Goal: Find specific fact

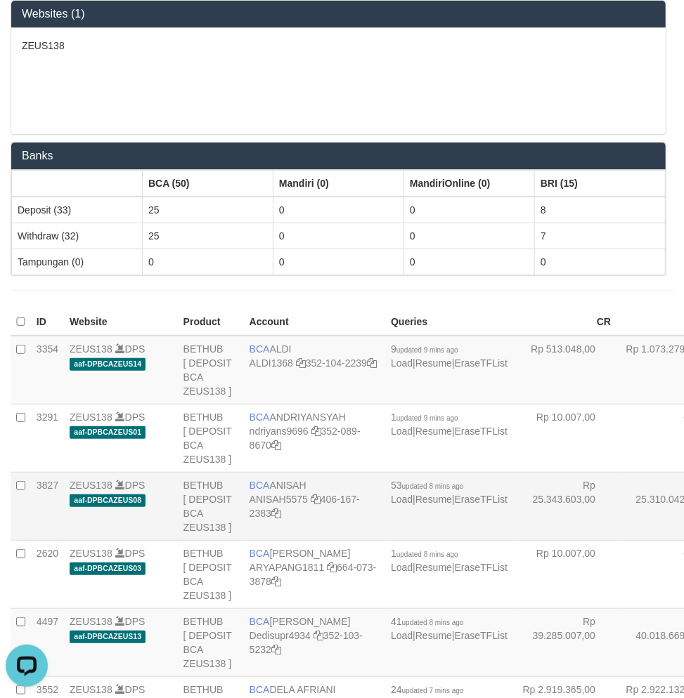
scroll to position [908, 0]
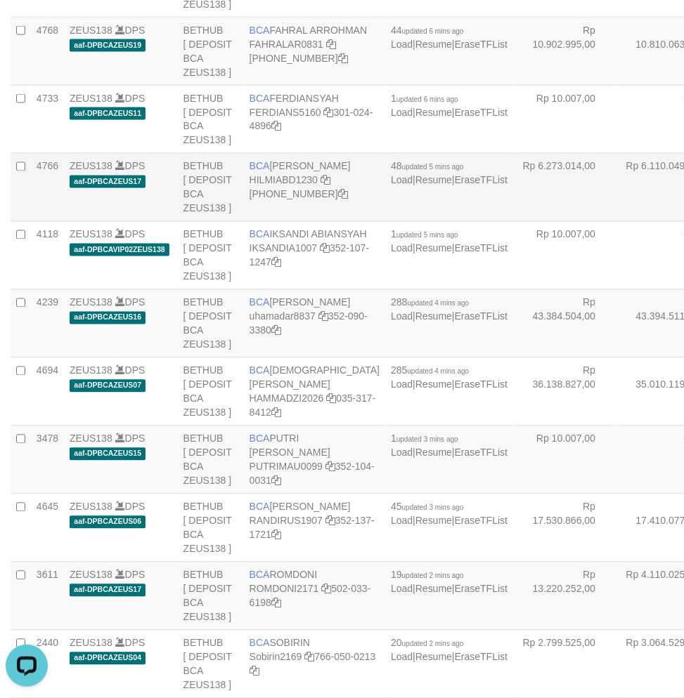
click at [276, 222] on td "BCA [PERSON_NAME] HILMIABD1230 [PHONE_NUMBER]" at bounding box center [314, 188] width 141 height 68
click at [275, 222] on td "BCA [PERSON_NAME] HILMIABD1230 [PHONE_NUMBER]" at bounding box center [314, 188] width 141 height 68
copy td "BCA [PERSON_NAME]"
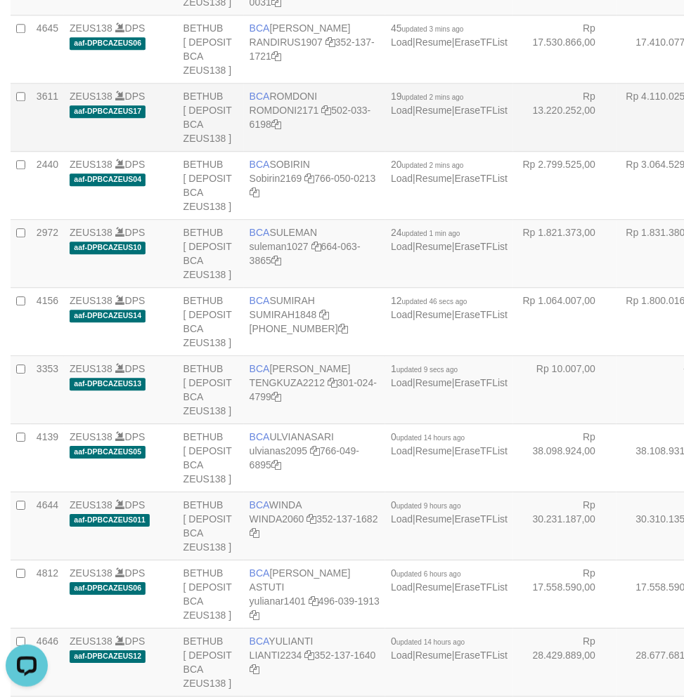
click at [265, 102] on span "BCA" at bounding box center [259, 96] width 20 height 11
copy td "BCA ROMDONI"
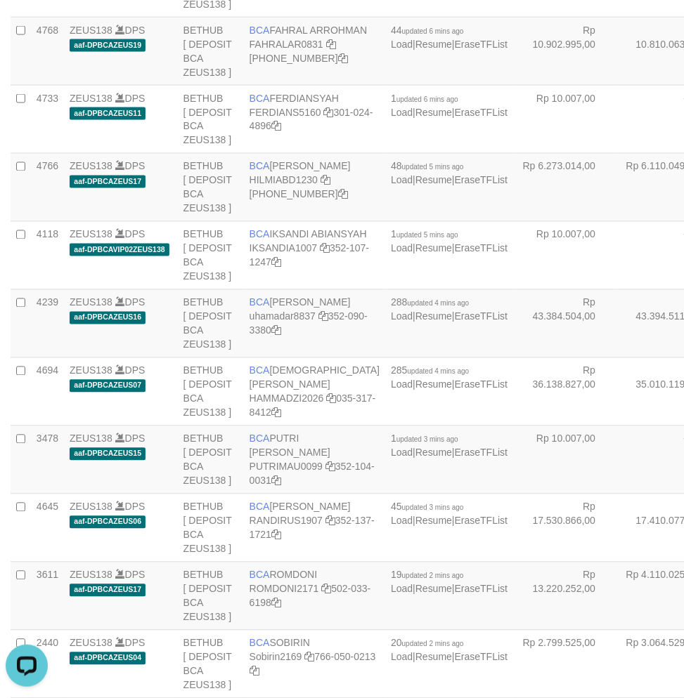
scroll to position [2413, 0]
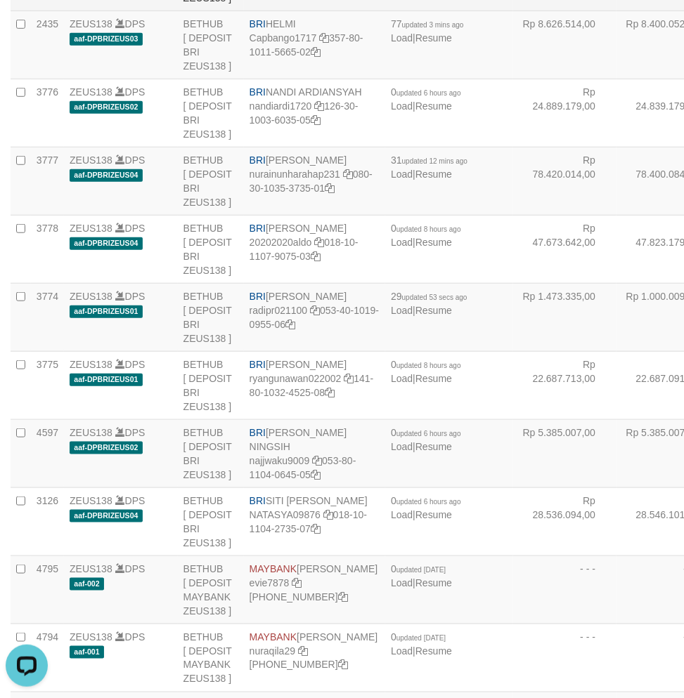
copy td "BNI [PERSON_NAME]"
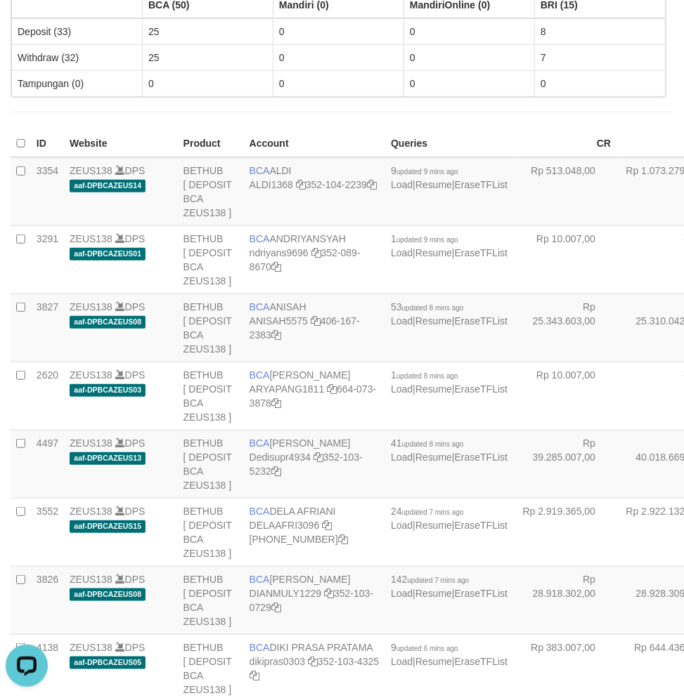
scroll to position [2803, 0]
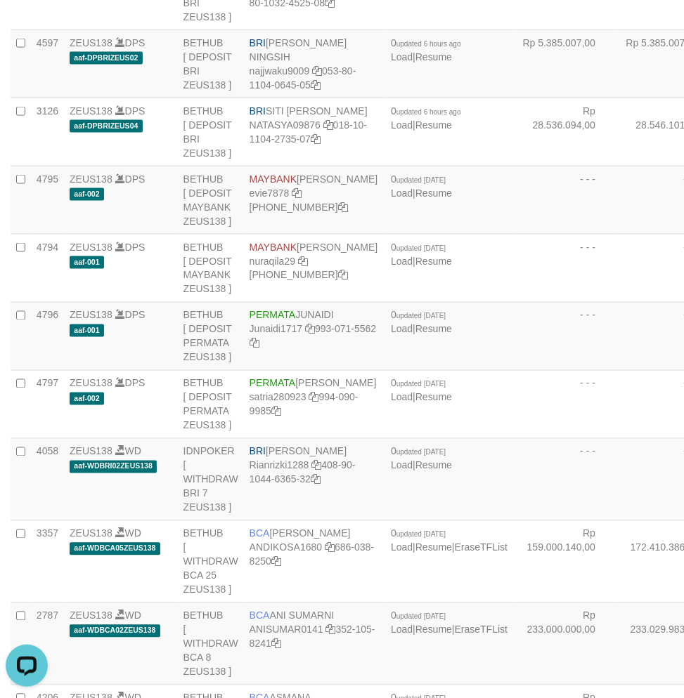
copy td "[PERSON_NAME]"
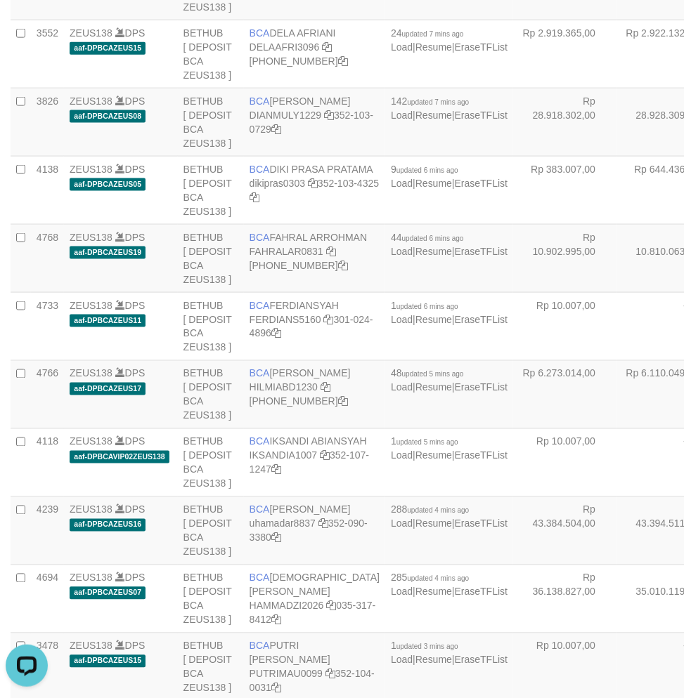
scroll to position [1716, 0]
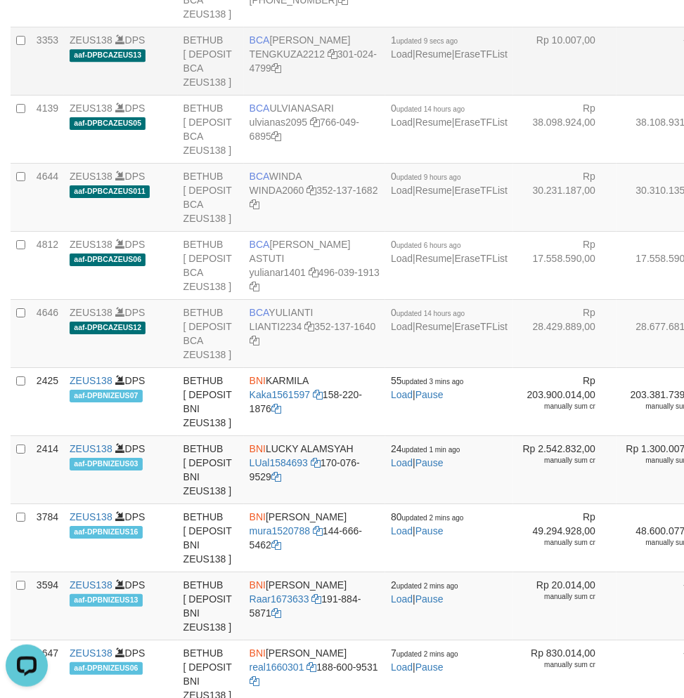
click at [275, 96] on td "BCA TENGKU ZAKI TENGKUZA2212 301-024-4799" at bounding box center [314, 61] width 141 height 68
click at [274, 96] on td "BCA TENGKU ZAKI TENGKUZA2212 301-024-4799" at bounding box center [314, 61] width 141 height 68
copy td "BCA [PERSON_NAME]"
